Goal: Submit feedback/report problem: Leave review/rating

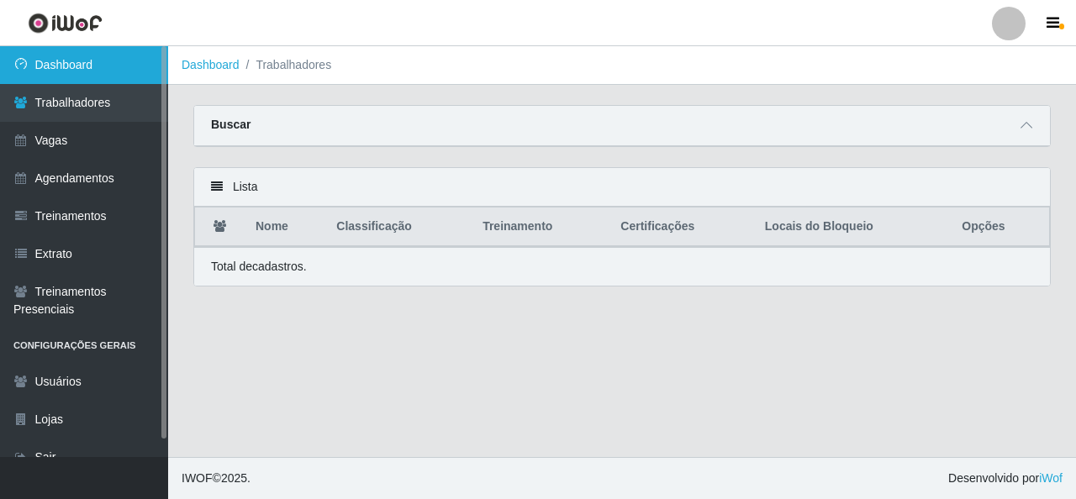
click at [34, 74] on link "Dashboard" at bounding box center [84, 65] width 168 height 38
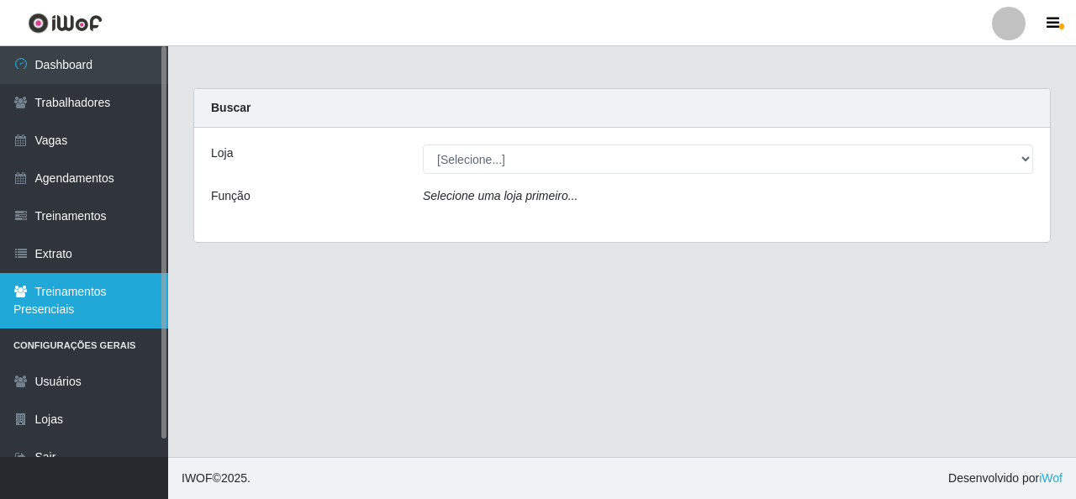
click at [77, 293] on link "Treinamentos Presenciais" at bounding box center [84, 300] width 168 height 55
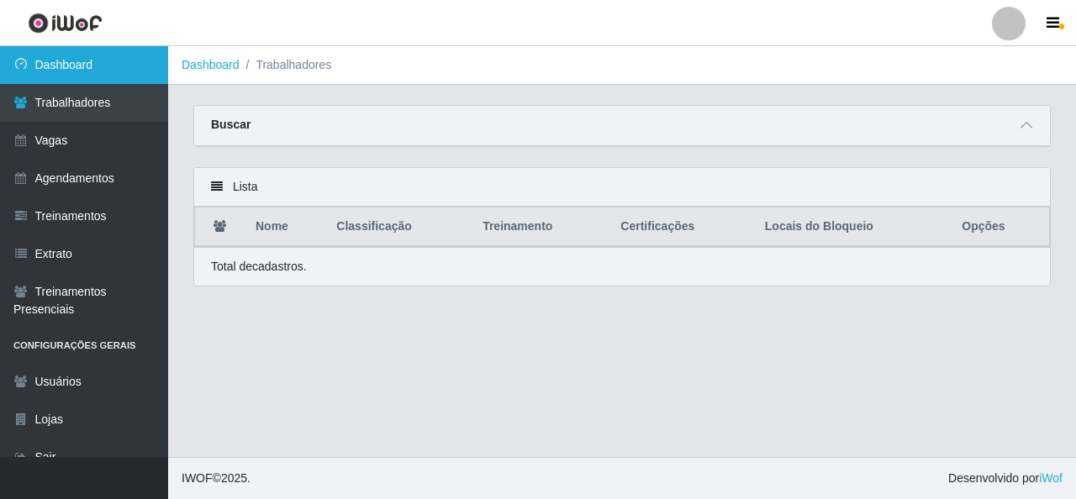
click at [109, 69] on link "Dashboard" at bounding box center [84, 65] width 168 height 38
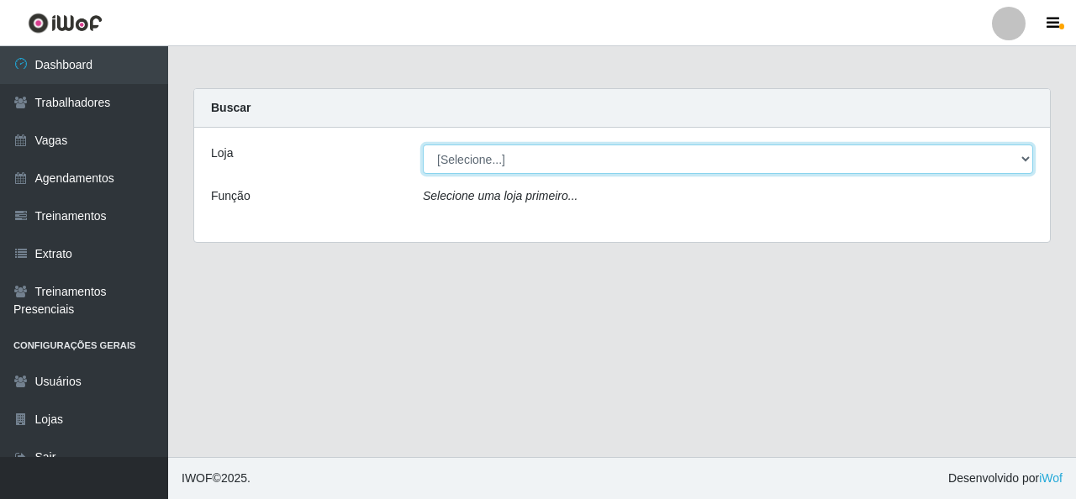
click at [592, 162] on select "[Selecione...] Rede Econômico - Malvinas Rede Econômico - Prata" at bounding box center [728, 159] width 610 height 29
select select "194"
click at [423, 145] on select "[Selecione...] Rede Econômico - Malvinas Rede Econômico - Prata" at bounding box center [728, 159] width 610 height 29
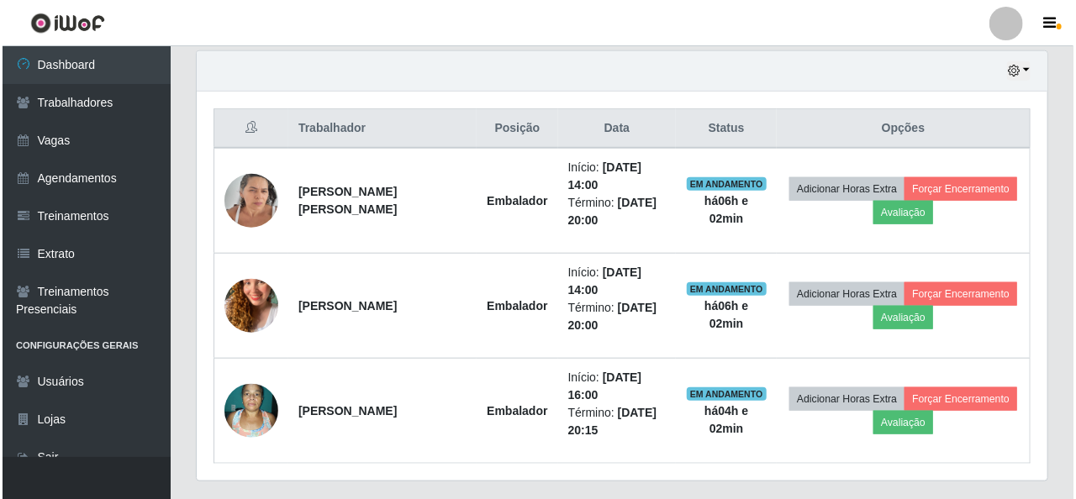
scroll to position [630, 0]
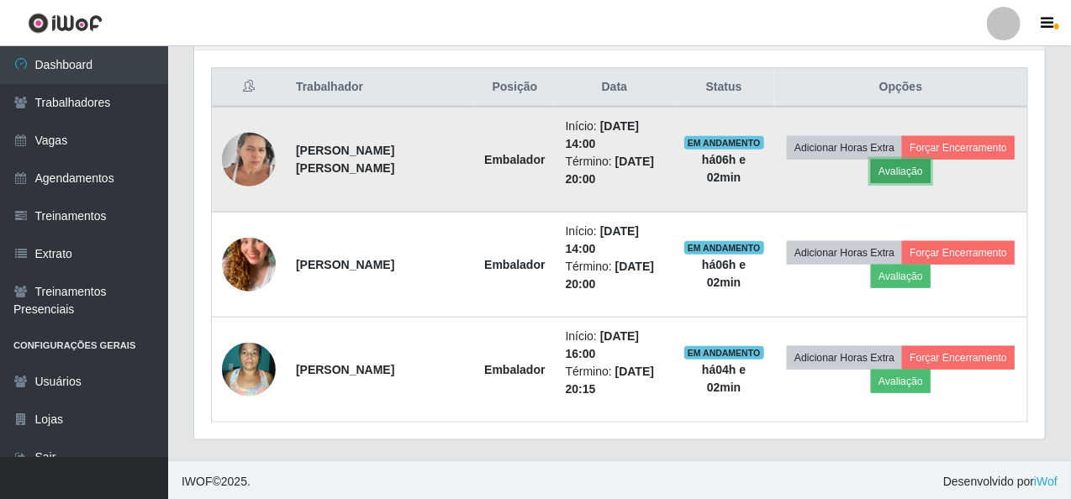
click at [920, 166] on button "Avaliação" at bounding box center [901, 172] width 60 height 24
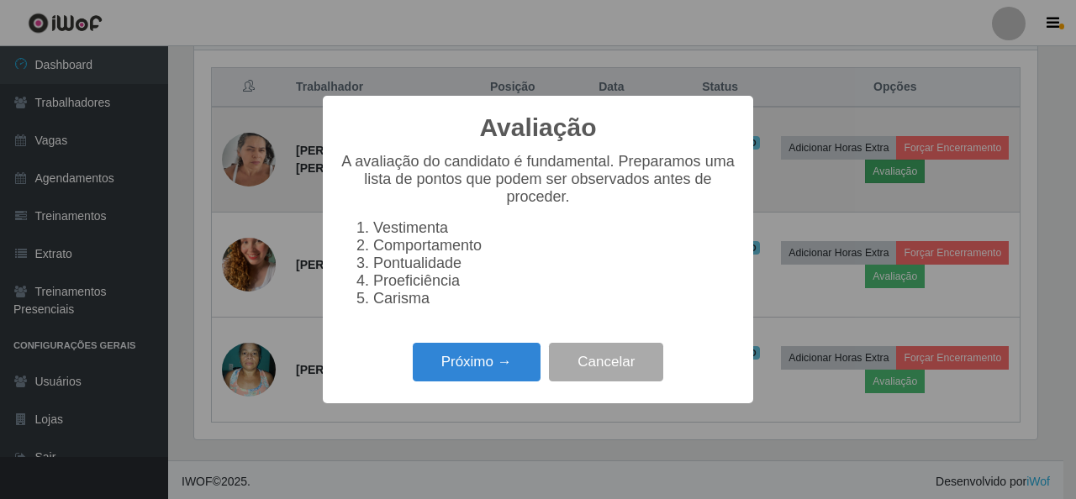
scroll to position [349, 844]
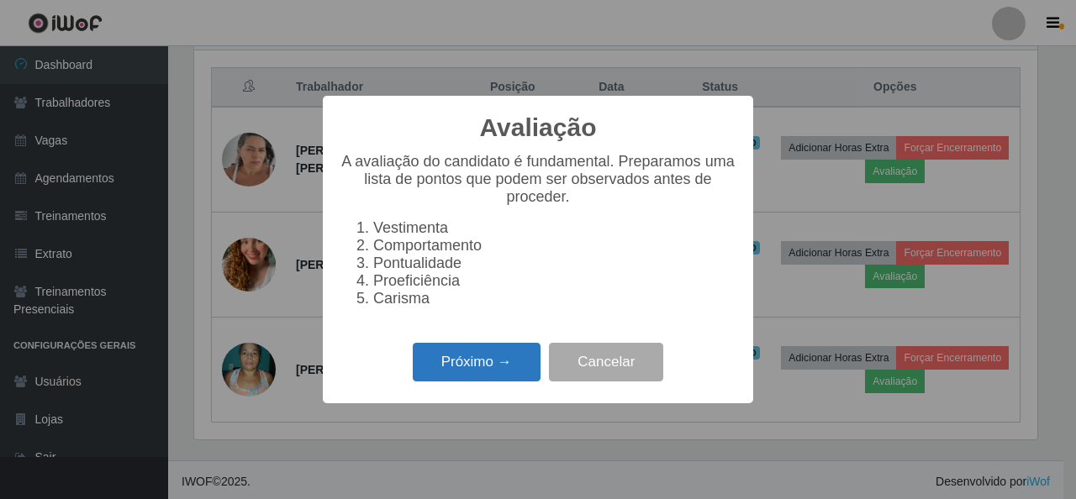
click at [524, 381] on button "Próximo →" at bounding box center [477, 363] width 128 height 40
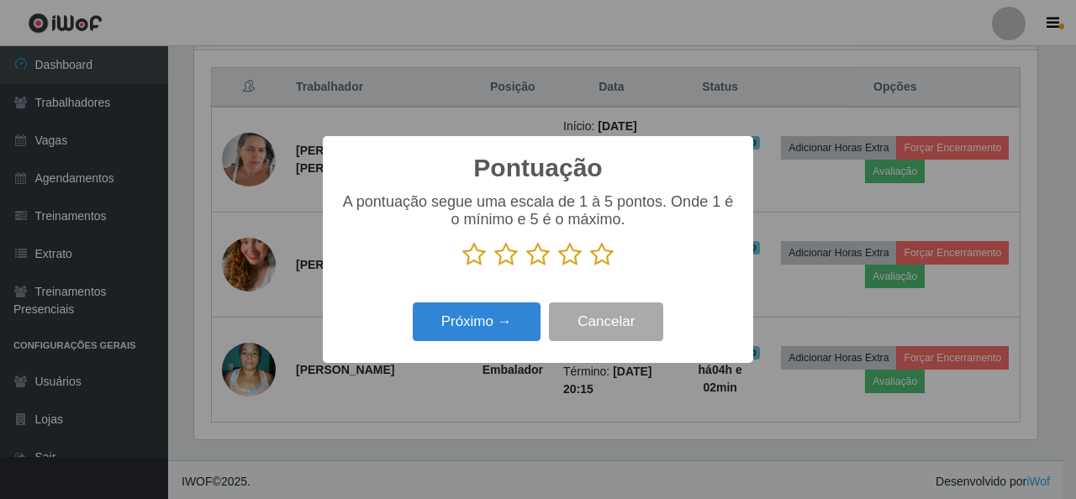
click at [598, 261] on icon at bounding box center [602, 254] width 24 height 25
click at [590, 267] on input "radio" at bounding box center [590, 267] width 0 height 0
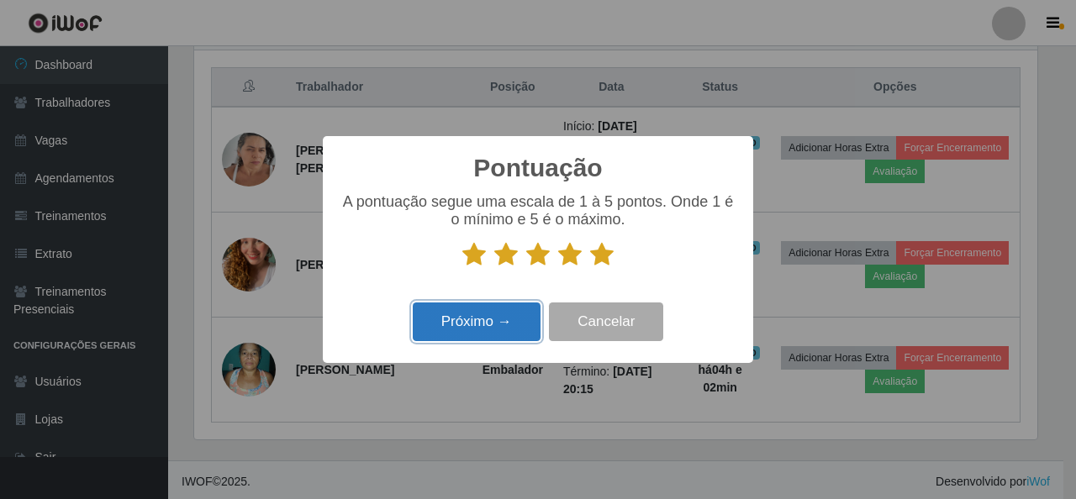
click at [488, 323] on button "Próximo →" at bounding box center [477, 323] width 128 height 40
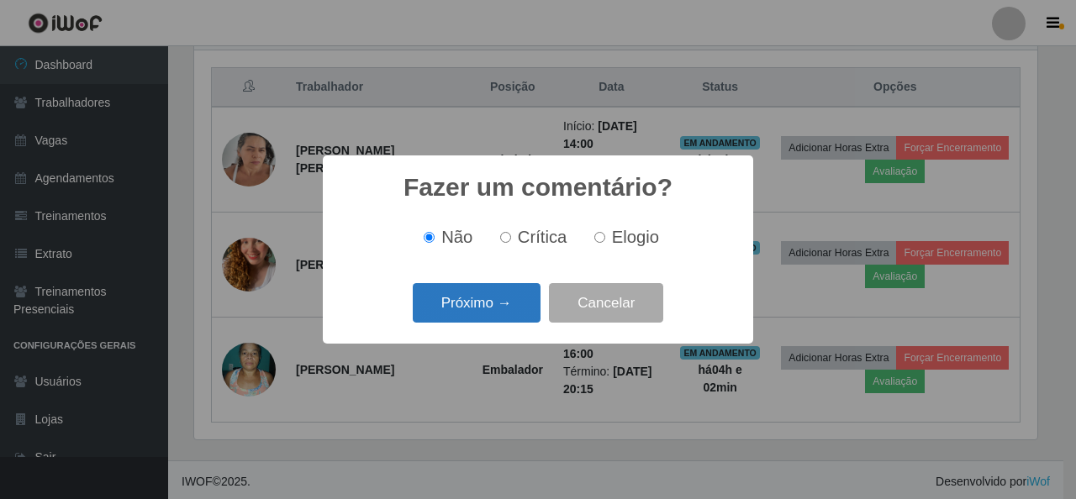
click at [488, 300] on button "Próximo →" at bounding box center [477, 303] width 128 height 40
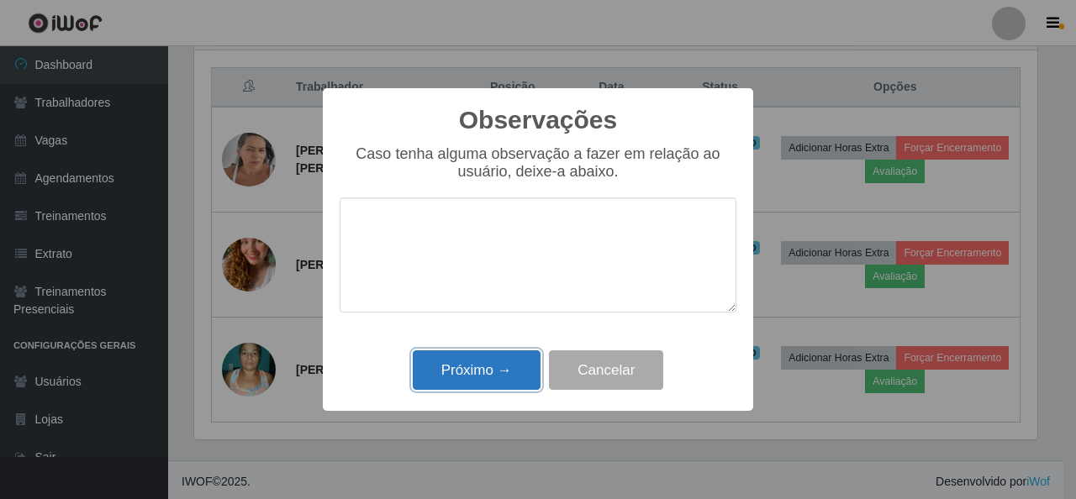
click at [498, 374] on button "Próximo →" at bounding box center [477, 370] width 128 height 40
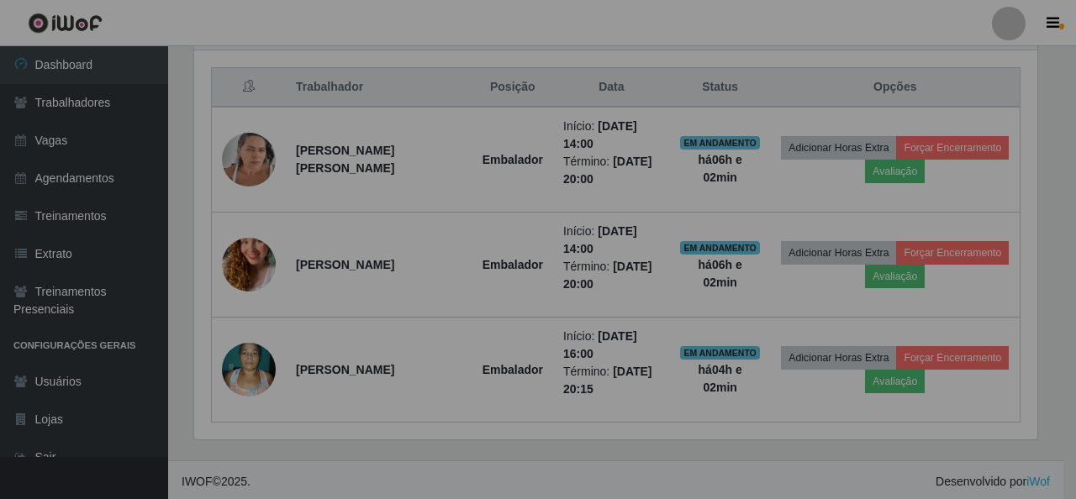
scroll to position [349, 851]
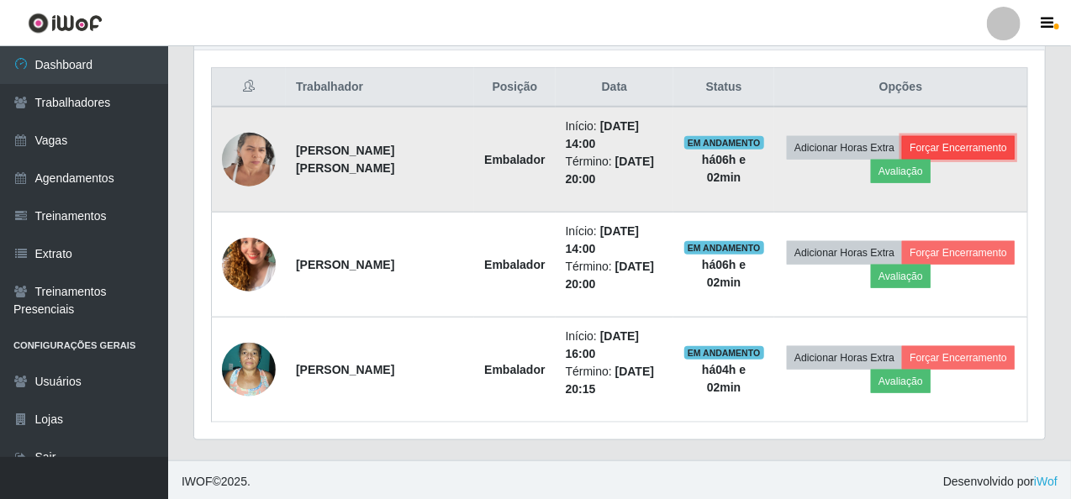
click at [938, 142] on button "Forçar Encerramento" at bounding box center [958, 148] width 113 height 24
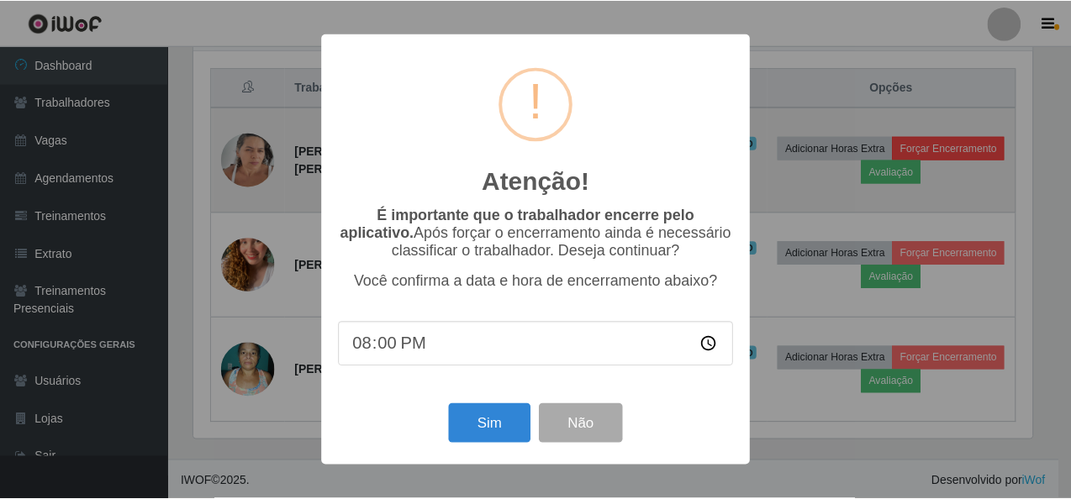
scroll to position [349, 844]
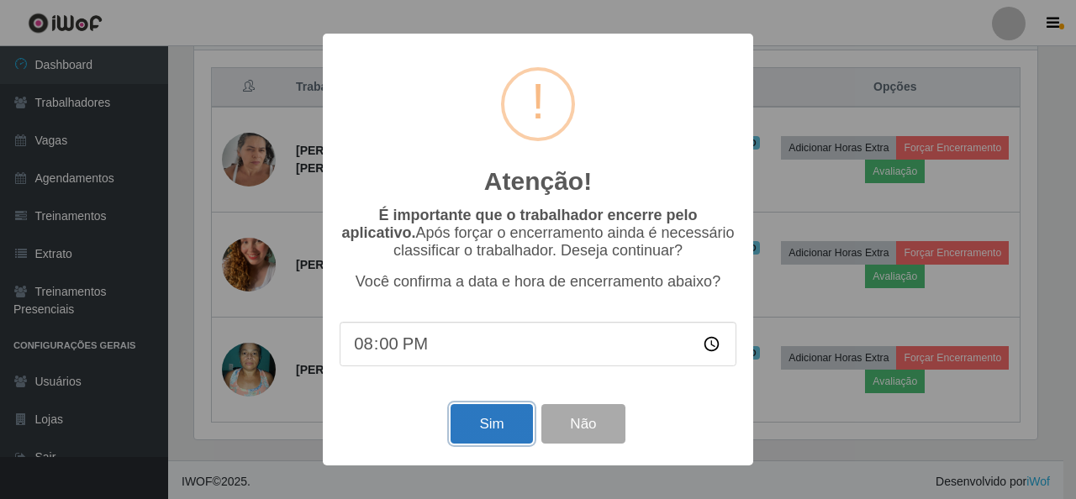
click at [508, 427] on button "Sim" at bounding box center [491, 424] width 82 height 40
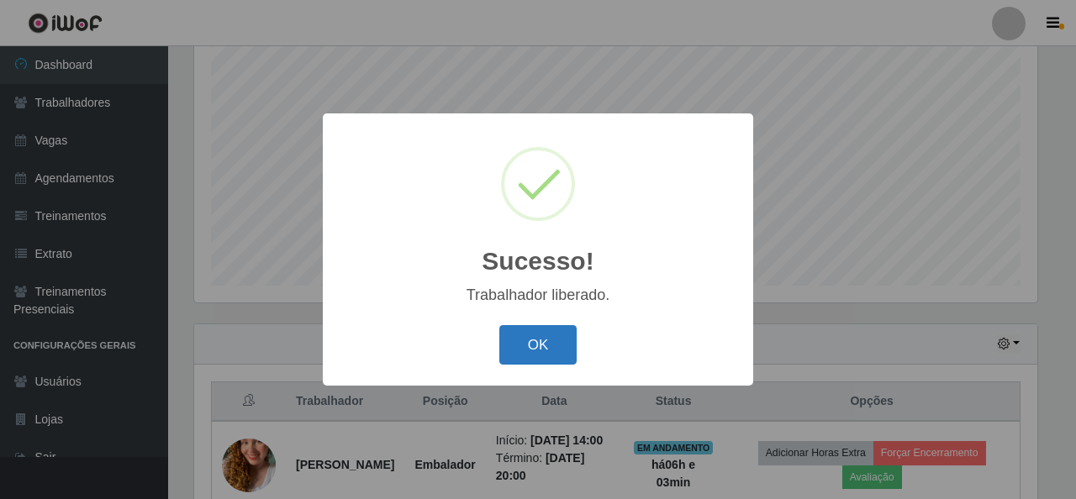
click at [526, 347] on button "OK" at bounding box center [538, 345] width 78 height 40
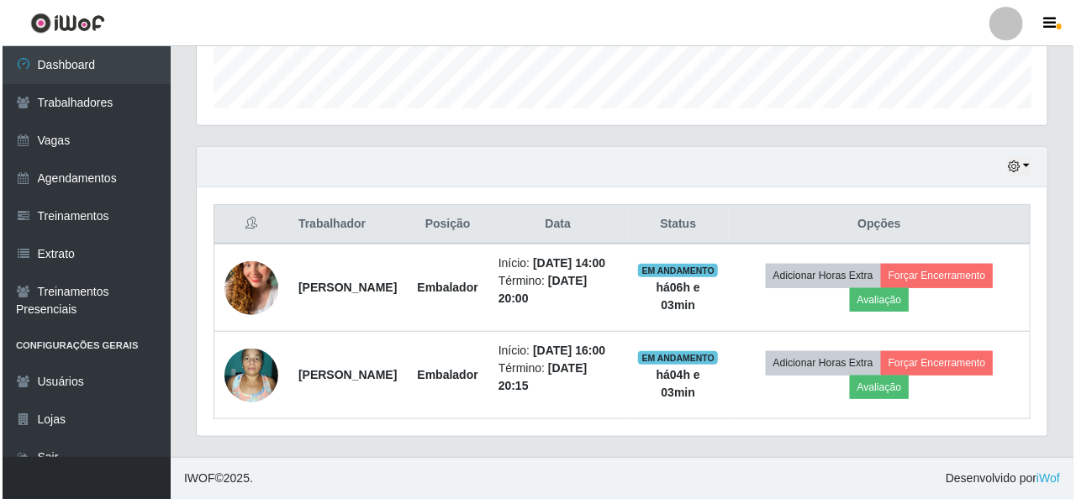
scroll to position [524, 0]
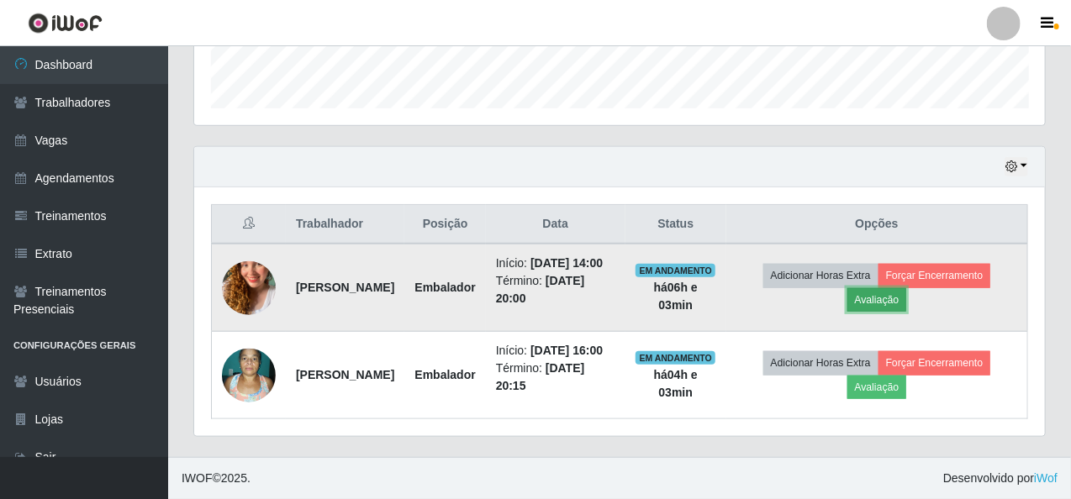
click at [907, 288] on button "Avaliação" at bounding box center [877, 300] width 60 height 24
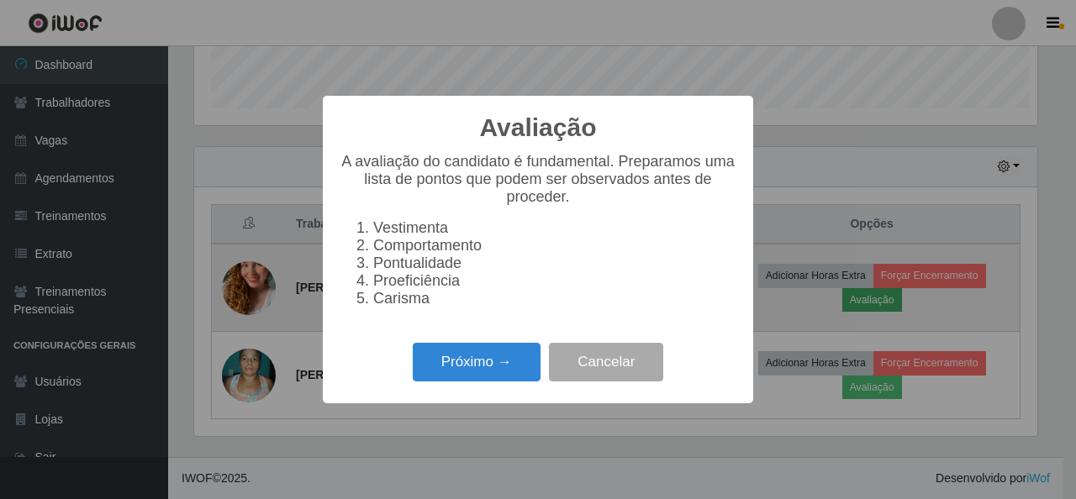
scroll to position [349, 844]
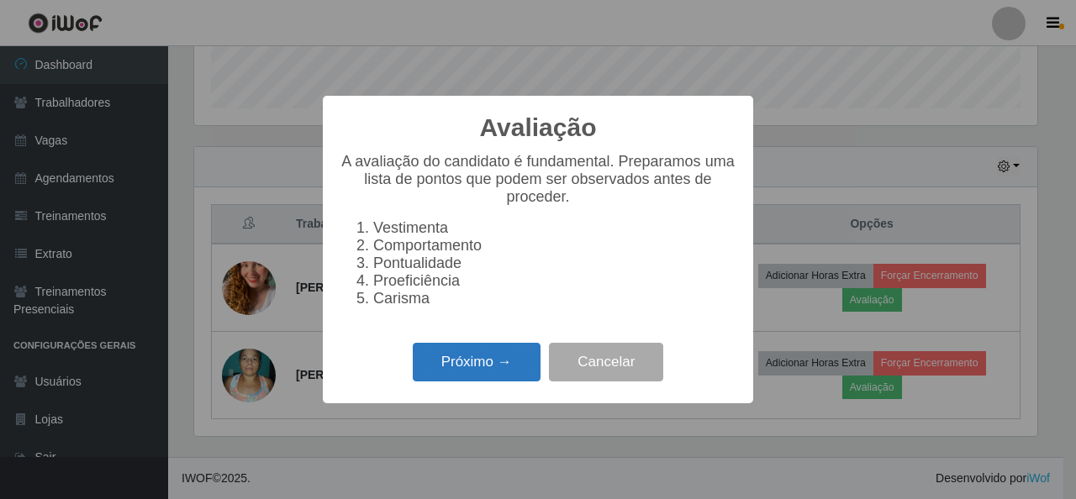
click at [434, 371] on button "Próximo →" at bounding box center [477, 363] width 128 height 40
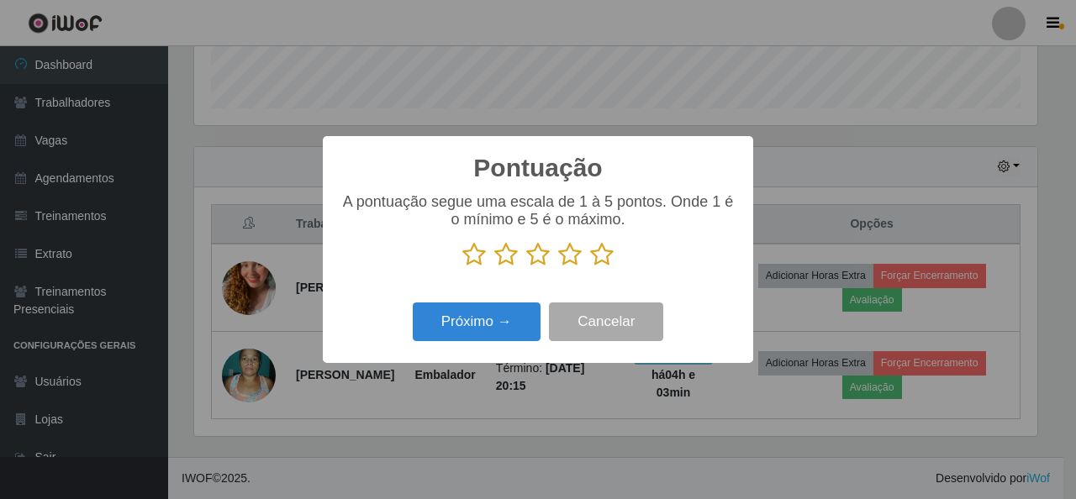
click at [595, 250] on icon at bounding box center [602, 254] width 24 height 25
click at [590, 267] on input "radio" at bounding box center [590, 267] width 0 height 0
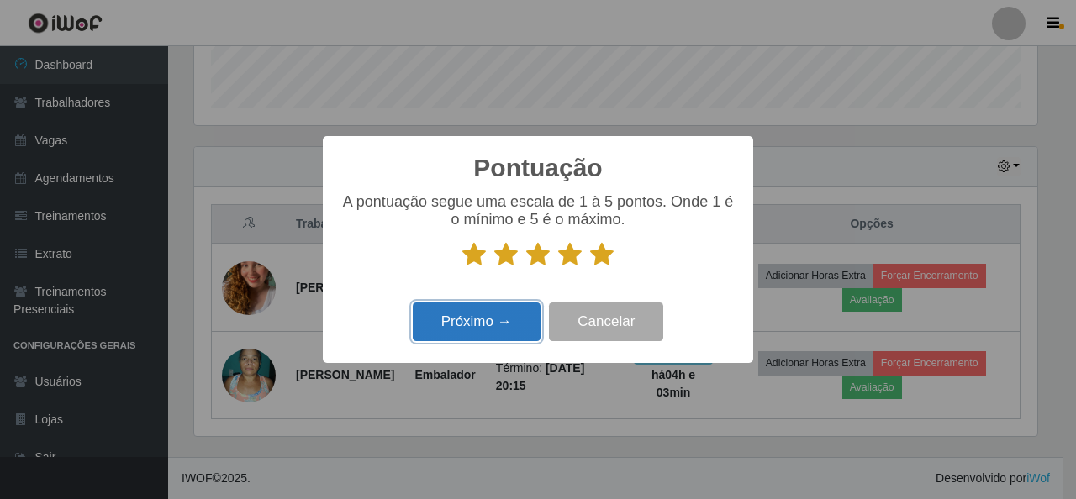
click at [498, 324] on button "Próximo →" at bounding box center [477, 323] width 128 height 40
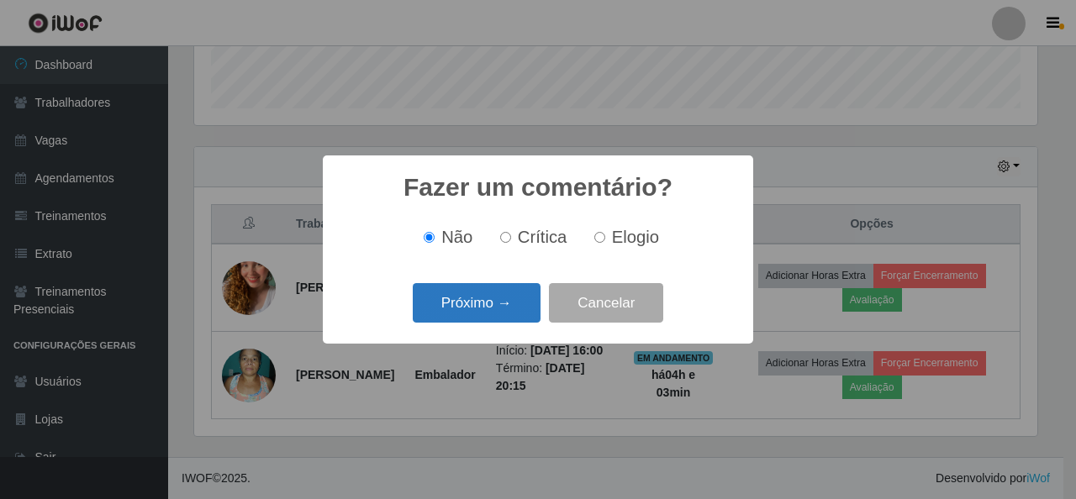
click at [487, 297] on button "Próximo →" at bounding box center [477, 303] width 128 height 40
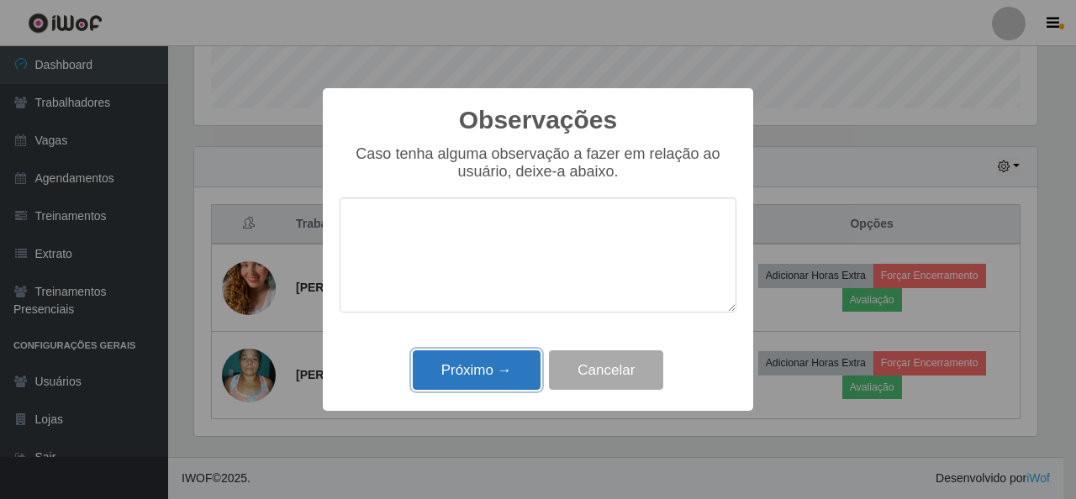
click at [498, 361] on button "Próximo →" at bounding box center [477, 370] width 128 height 40
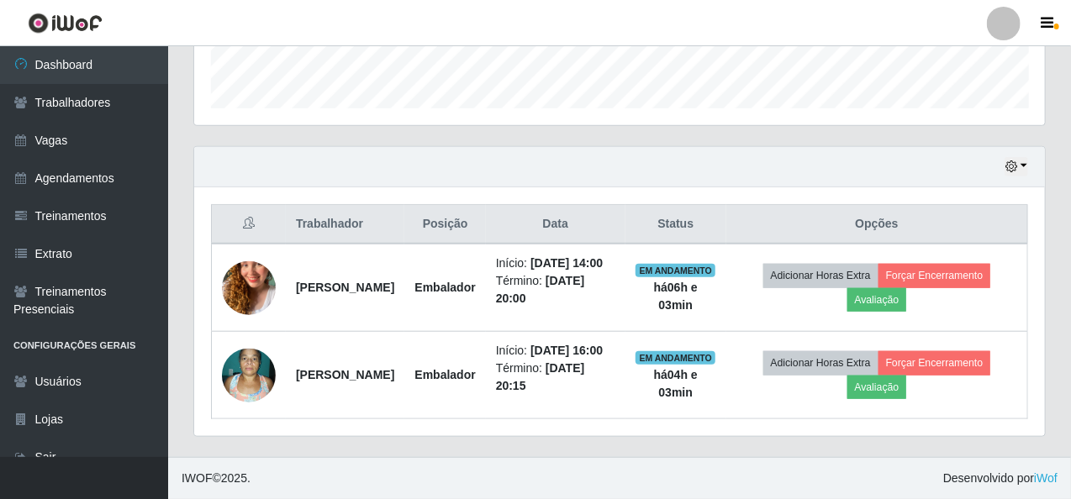
scroll to position [349, 851]
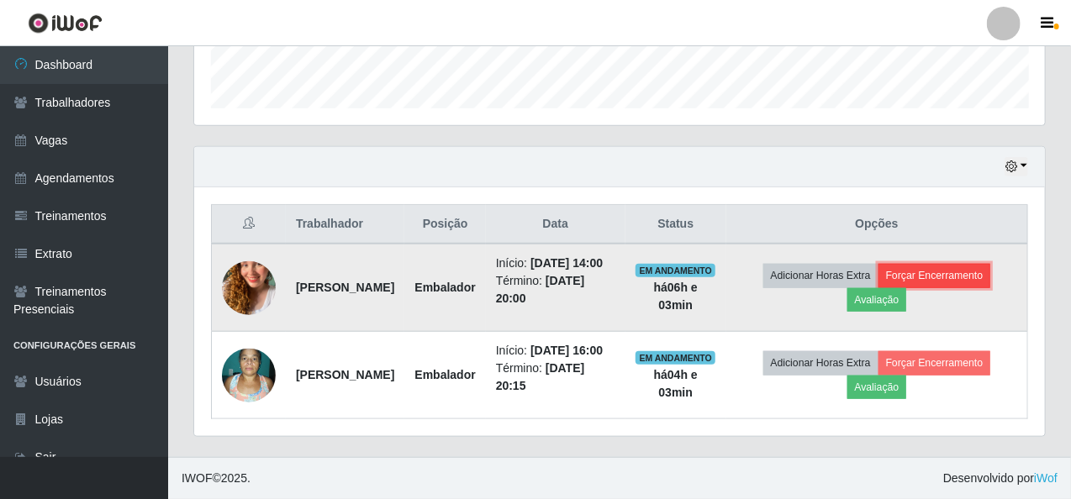
click at [960, 264] on button "Forçar Encerramento" at bounding box center [934, 276] width 113 height 24
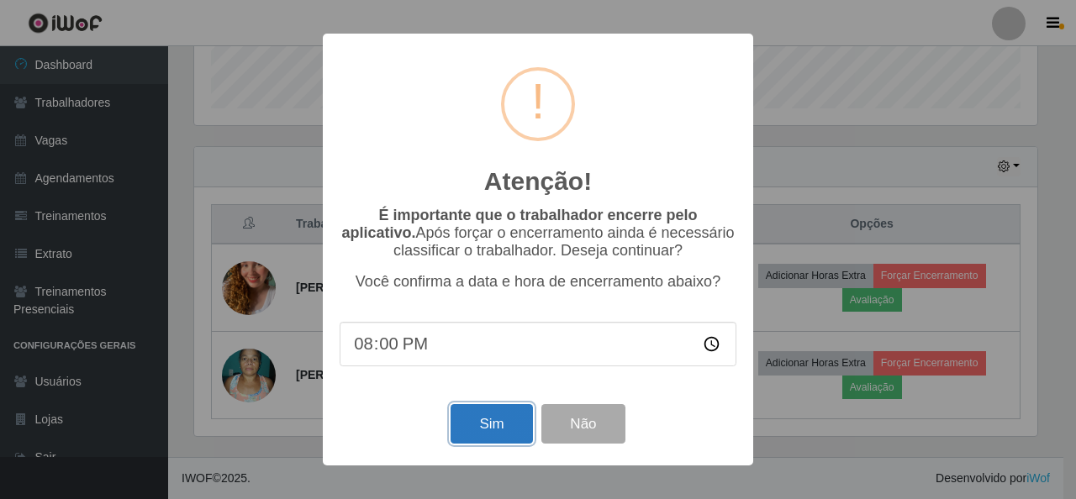
click at [481, 431] on button "Sim" at bounding box center [491, 424] width 82 height 40
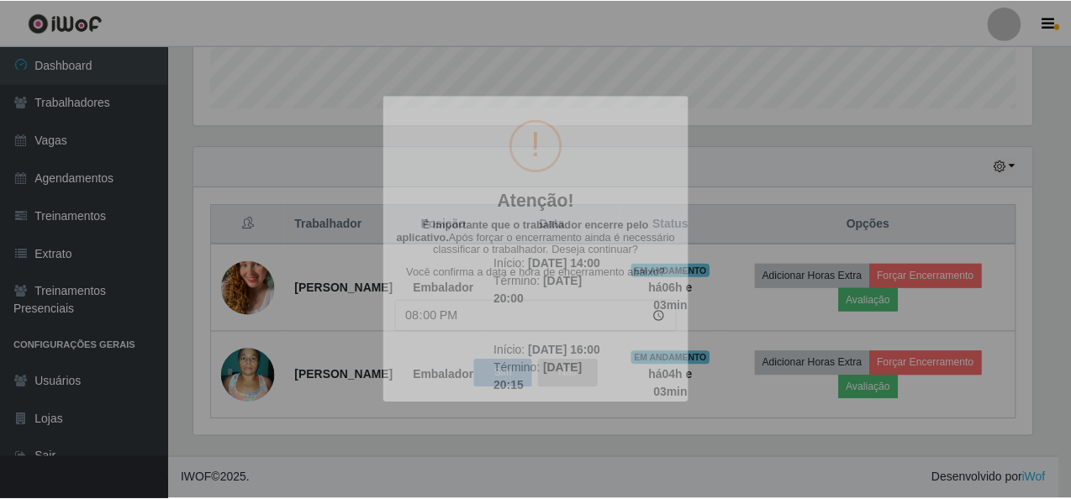
scroll to position [0, 0]
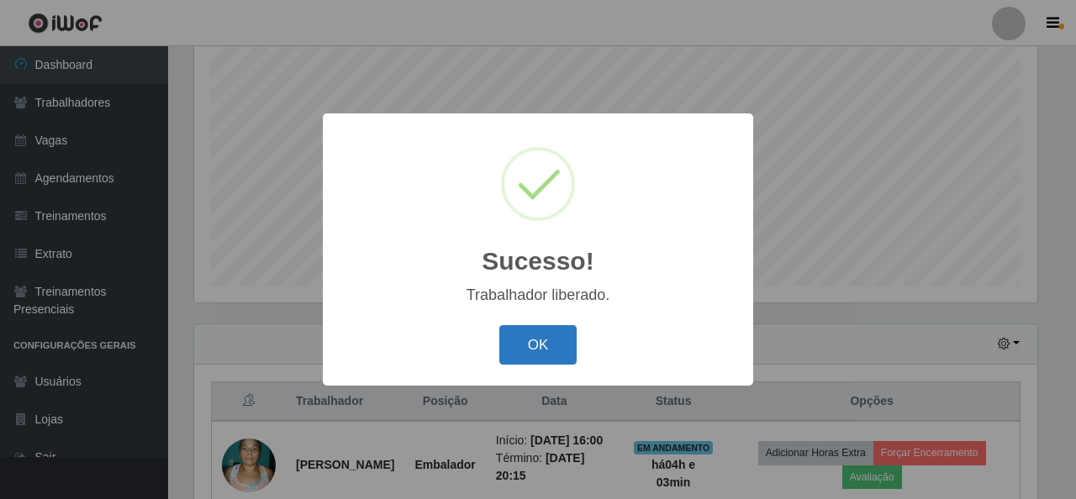
click at [540, 356] on button "OK" at bounding box center [538, 345] width 78 height 40
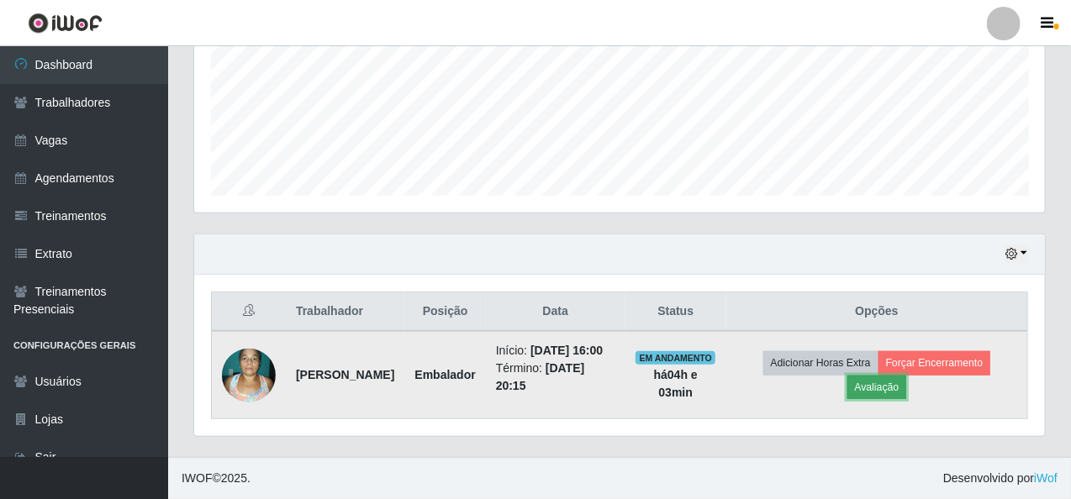
click at [901, 377] on button "Avaliação" at bounding box center [877, 388] width 60 height 24
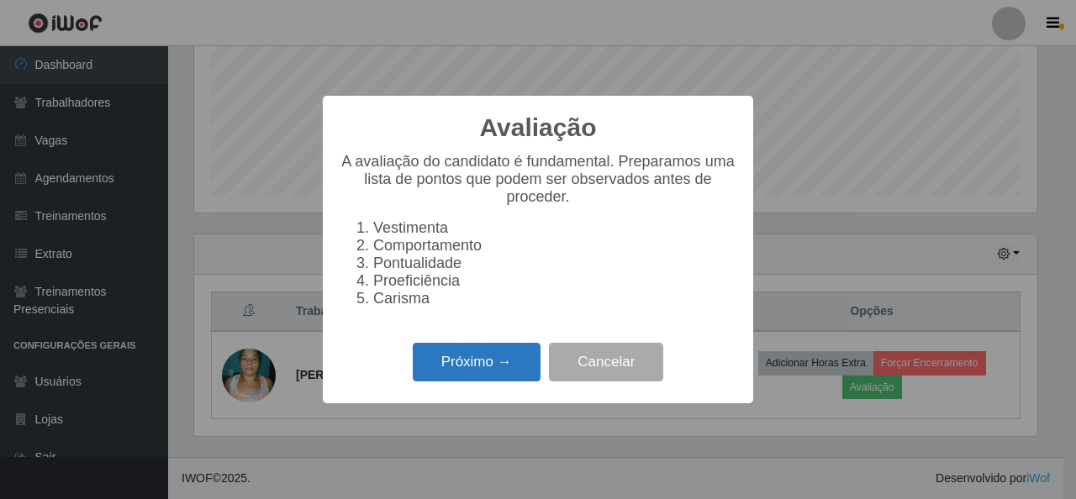
click at [458, 357] on button "Próximo →" at bounding box center [477, 363] width 128 height 40
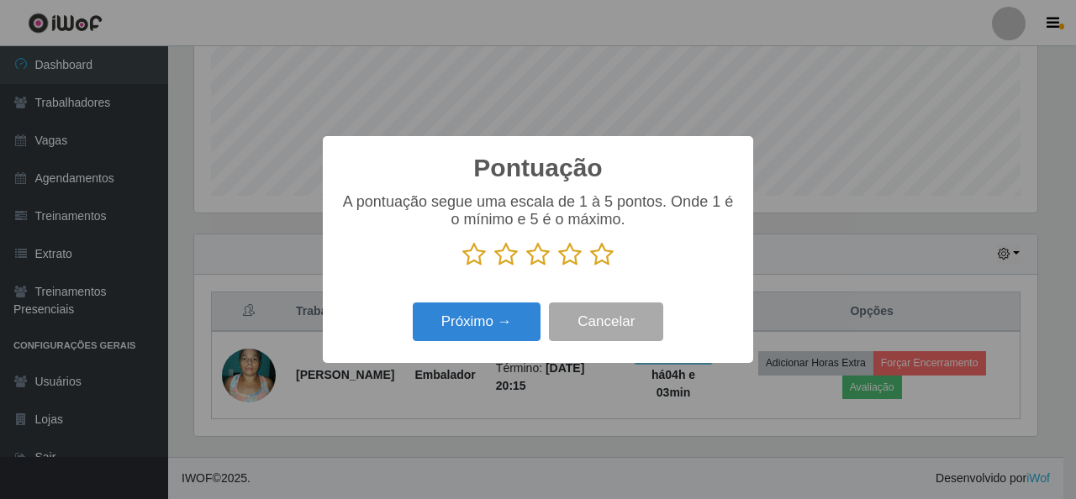
click at [609, 255] on icon at bounding box center [602, 254] width 24 height 25
click at [590, 267] on input "radio" at bounding box center [590, 267] width 0 height 0
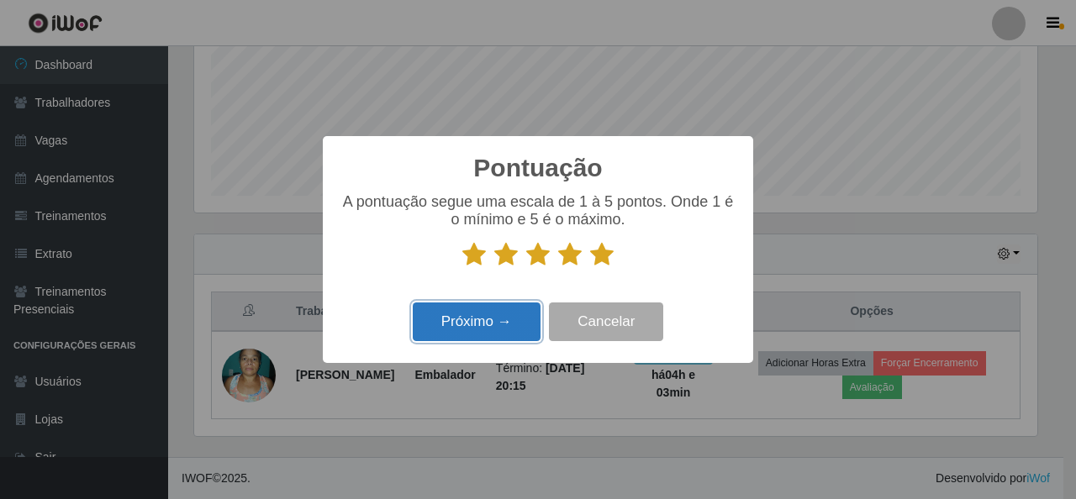
click at [513, 320] on button "Próximo →" at bounding box center [477, 323] width 128 height 40
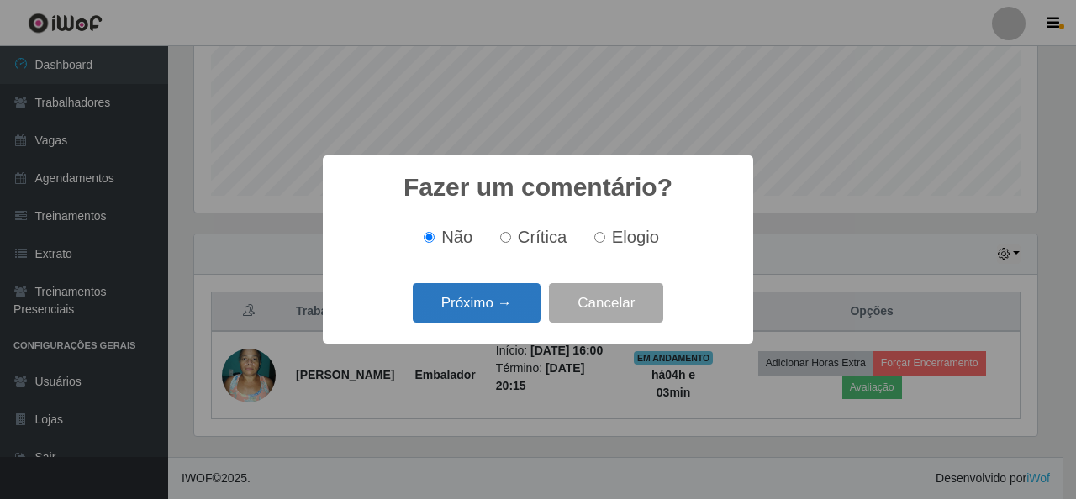
click at [502, 300] on button "Próximo →" at bounding box center [477, 303] width 128 height 40
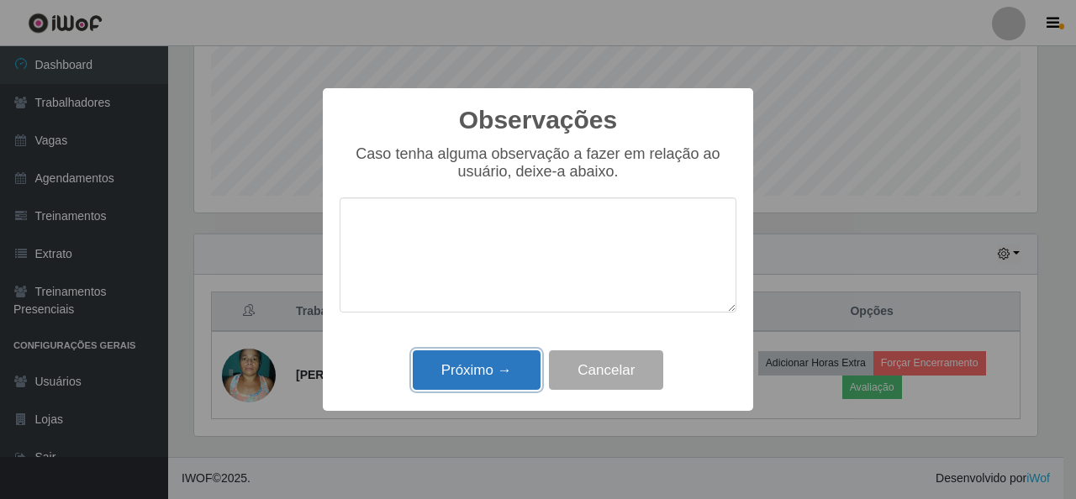
click at [477, 358] on button "Próximo →" at bounding box center [477, 370] width 128 height 40
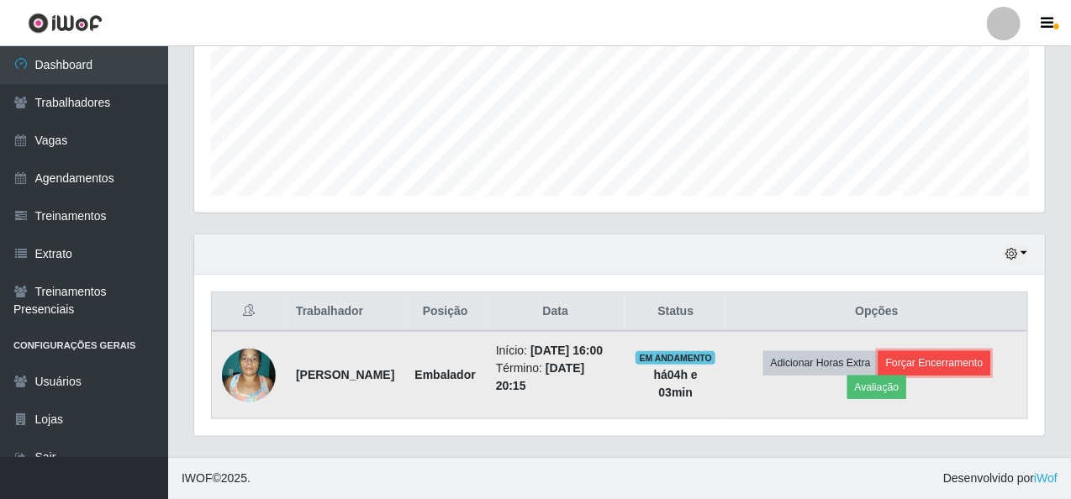
click at [935, 351] on button "Forçar Encerramento" at bounding box center [934, 363] width 113 height 24
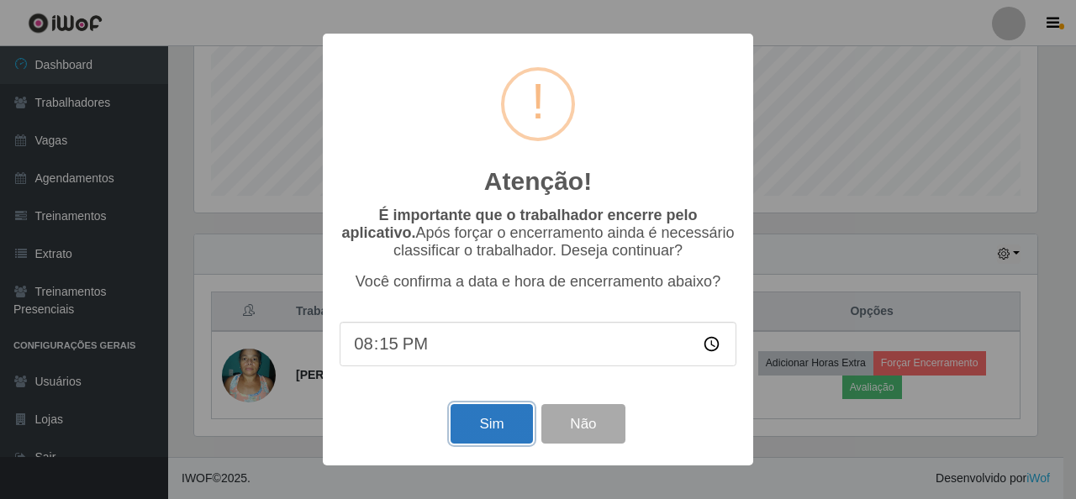
click at [511, 429] on button "Sim" at bounding box center [491, 424] width 82 height 40
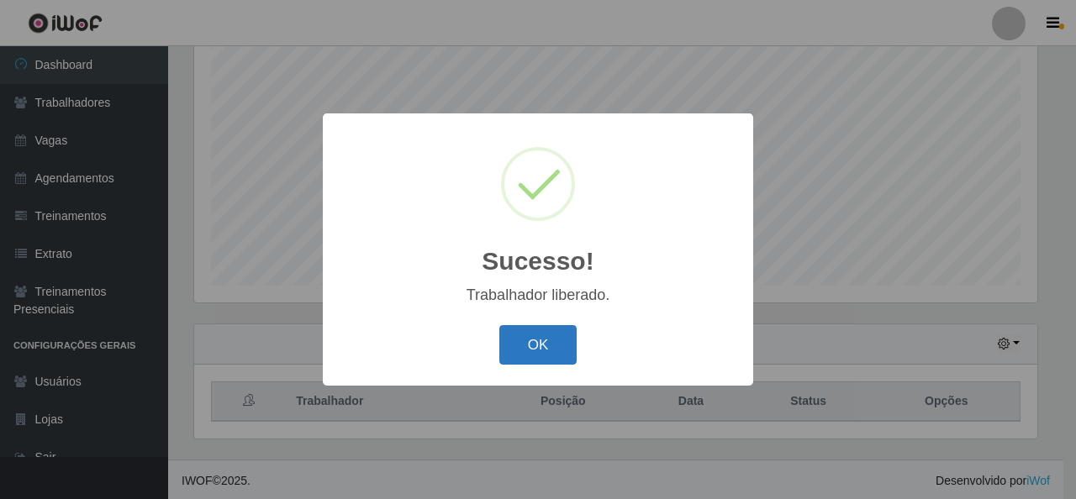
click at [536, 334] on button "OK" at bounding box center [538, 345] width 78 height 40
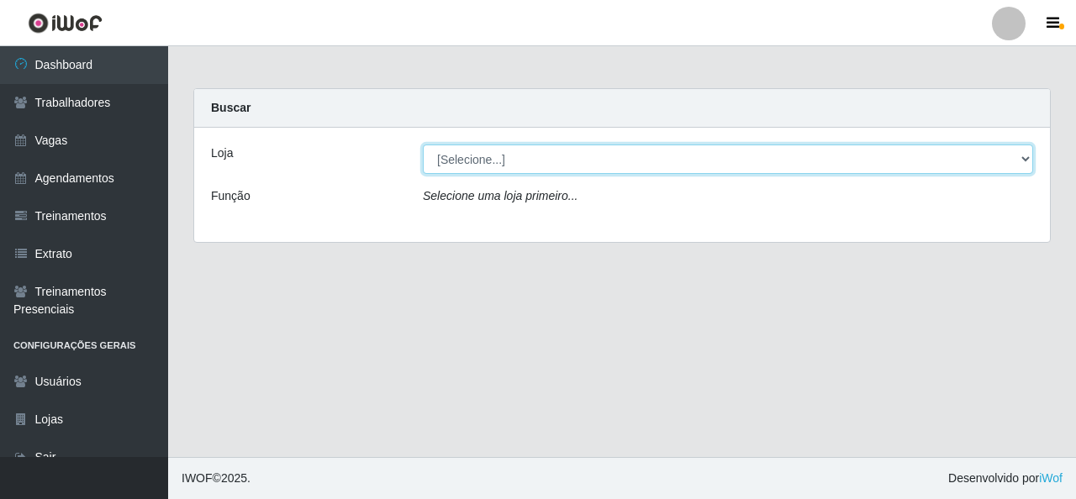
click at [572, 166] on select "[Selecione...] Rede Econômico - Malvinas Rede Econômico - Prata" at bounding box center [728, 159] width 610 height 29
select select "194"
click at [423, 145] on select "[Selecione...] Rede Econômico - Malvinas Rede Econômico - Prata" at bounding box center [728, 159] width 610 height 29
